Goal: Ask a question

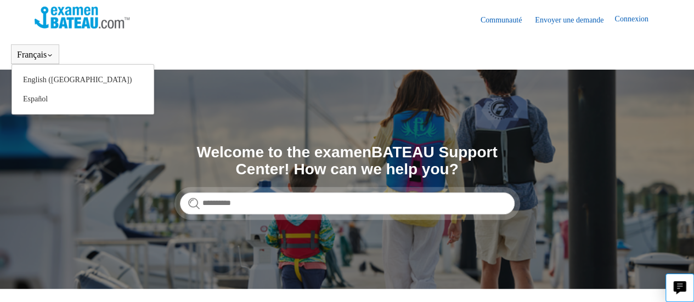
click at [32, 52] on button "Français" at bounding box center [35, 55] width 36 height 10
click at [35, 51] on button "Français" at bounding box center [35, 55] width 36 height 10
click at [52, 55] on icon at bounding box center [49, 56] width 3 height 2
click at [53, 54] on icon at bounding box center [50, 55] width 7 height 7
click at [21, 50] on button "Français" at bounding box center [35, 55] width 36 height 10
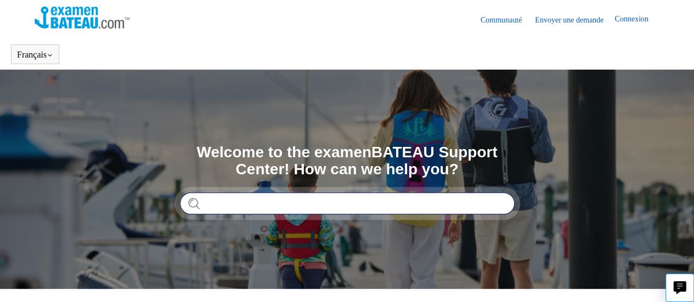
click at [214, 204] on input "Rechercher" at bounding box center [347, 204] width 335 height 22
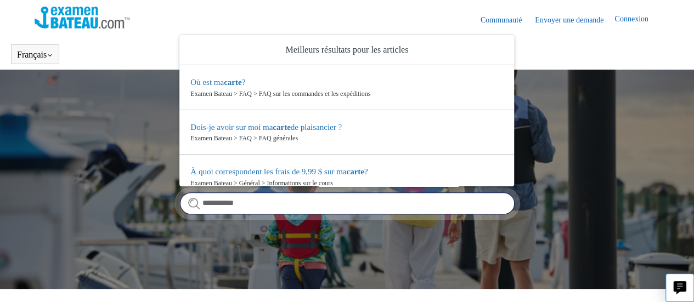
type input "**********"
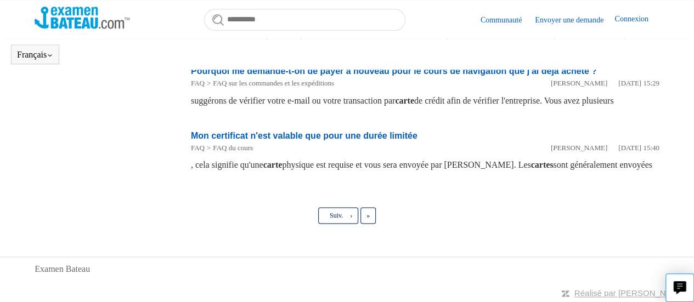
scroll to position [738, 0]
drag, startPoint x: 330, startPoint y: 247, endPoint x: 265, endPoint y: 238, distance: 66.0
click at [365, 224] on link "Dernier »" at bounding box center [368, 215] width 15 height 16
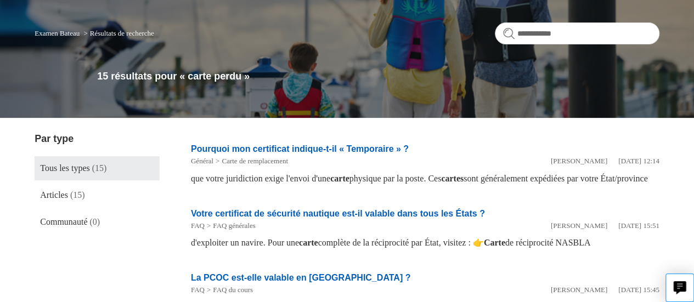
scroll to position [33, 0]
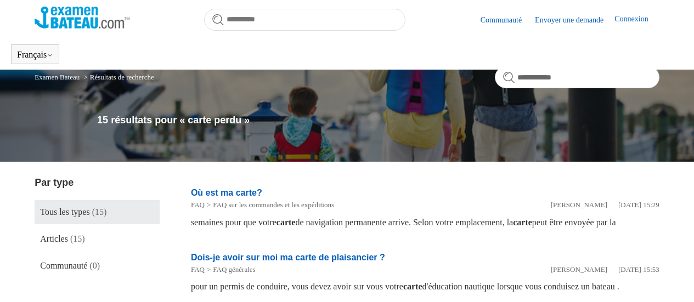
scroll to position [738, 0]
